Goal: Check status: Check status

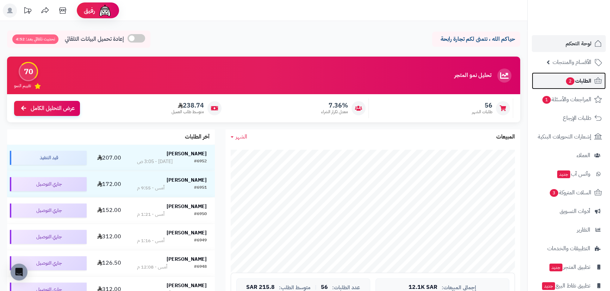
click at [578, 84] on span "الطلبات 2" at bounding box center [578, 81] width 26 height 10
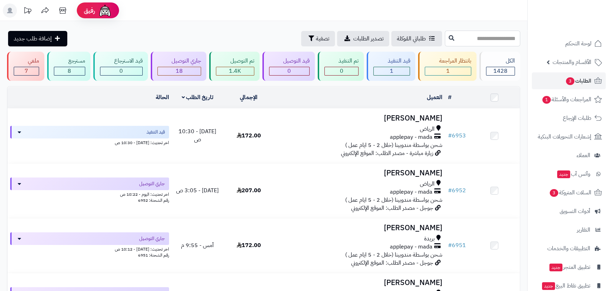
click at [482, 38] on input "text" at bounding box center [482, 39] width 75 height 16
type input "****"
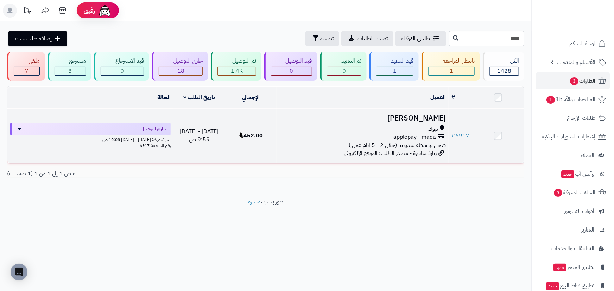
click at [433, 114] on h3 "[PERSON_NAME]" at bounding box center [363, 118] width 167 height 8
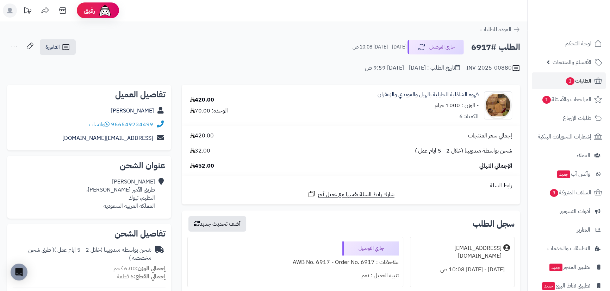
click at [265, 281] on div "تنبيه العميل : نعم" at bounding box center [295, 276] width 207 height 14
drag, startPoint x: 574, startPoint y: 41, endPoint x: 580, endPoint y: 63, distance: 22.7
click at [574, 41] on span "لوحة التحكم" at bounding box center [578, 44] width 26 height 10
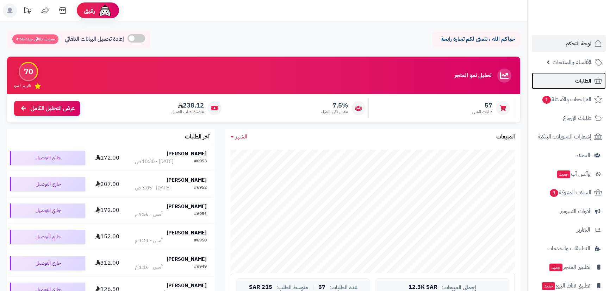
click at [586, 83] on span "الطلبات" at bounding box center [583, 81] width 16 height 10
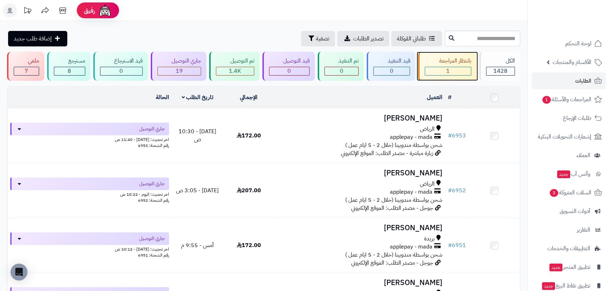
click at [458, 67] on div "1" at bounding box center [447, 71] width 45 height 8
